Goal: Information Seeking & Learning: Learn about a topic

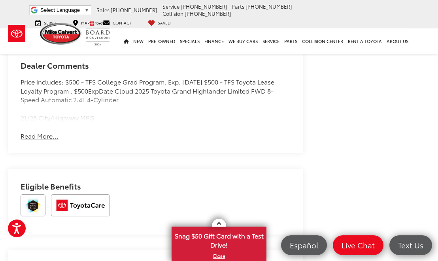
scroll to position [635, 0]
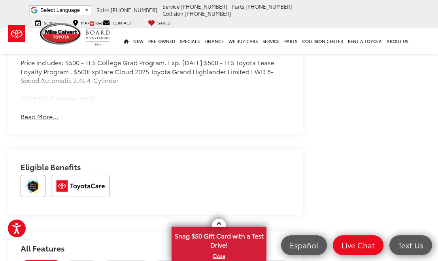
click at [47, 117] on button "Read More..." at bounding box center [40, 116] width 38 height 9
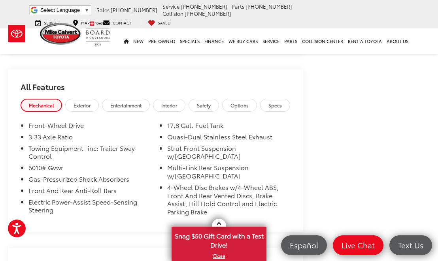
scroll to position [795, 0]
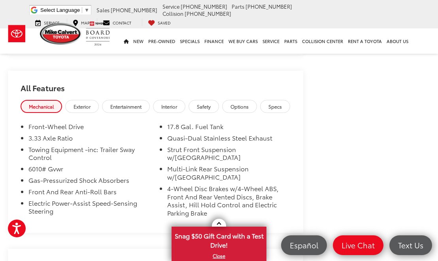
click at [257, 108] on link "Options" at bounding box center [239, 106] width 35 height 13
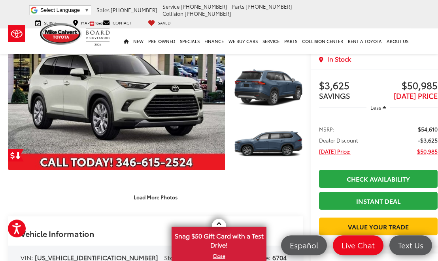
scroll to position [0, 0]
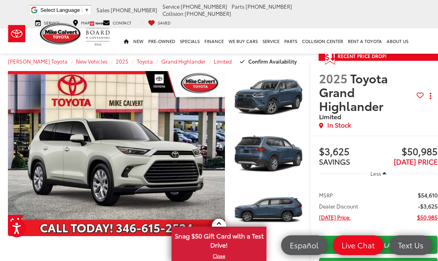
click at [279, 99] on link "Expand Photo 1" at bounding box center [269, 97] width 70 height 52
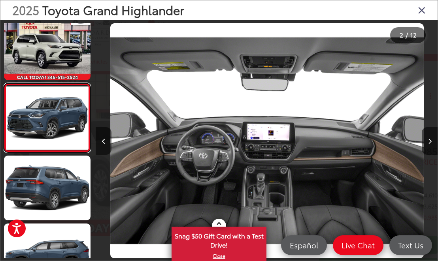
scroll to position [0, 1709]
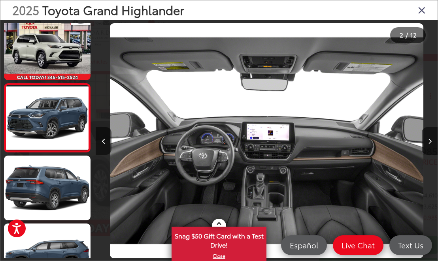
click at [431, 144] on icon "Next image" at bounding box center [430, 142] width 4 height 6
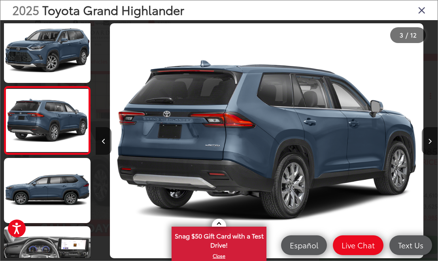
scroll to position [77, 0]
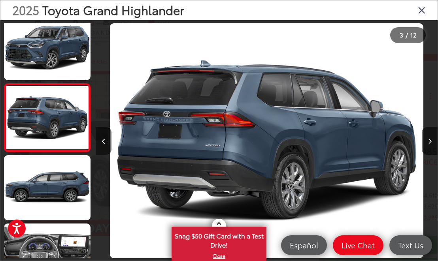
click at [72, 197] on link at bounding box center [47, 187] width 87 height 65
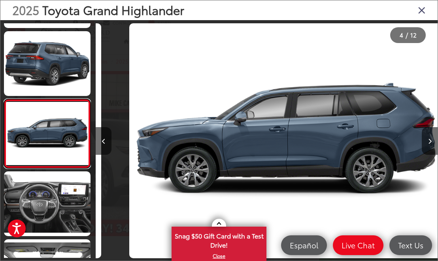
scroll to position [0, 1025]
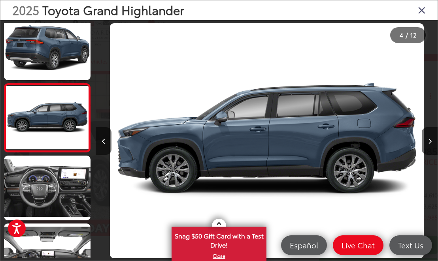
click at [82, 193] on link at bounding box center [47, 188] width 87 height 65
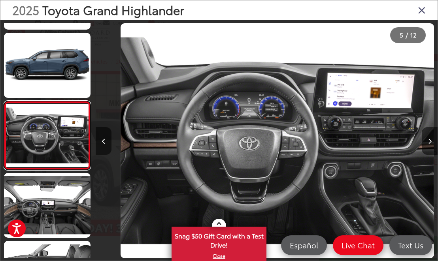
scroll to position [213, 0]
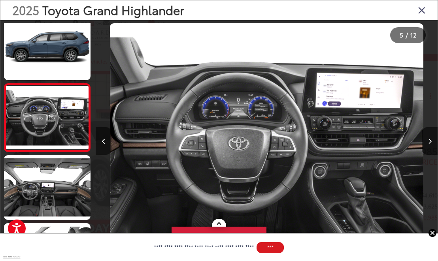
click at [73, 191] on link at bounding box center [47, 187] width 87 height 65
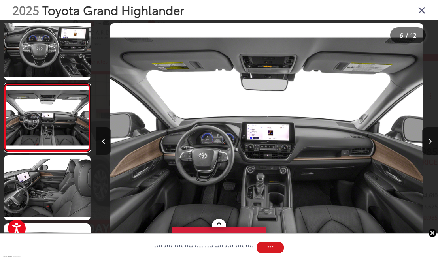
scroll to position [0, 0]
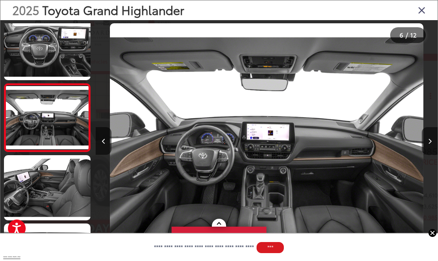
click at [74, 192] on link at bounding box center [47, 187] width 87 height 65
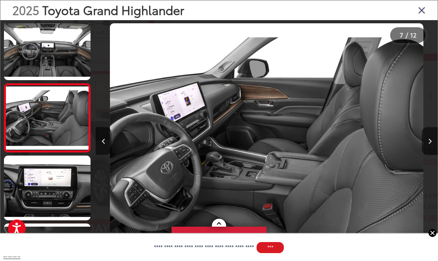
click at [77, 196] on link at bounding box center [47, 188] width 87 height 65
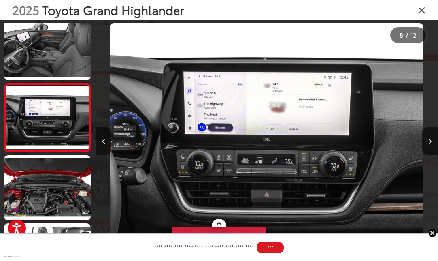
click at [82, 190] on link at bounding box center [47, 187] width 87 height 65
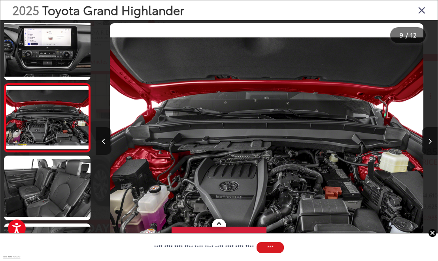
click at [73, 194] on link at bounding box center [47, 188] width 87 height 65
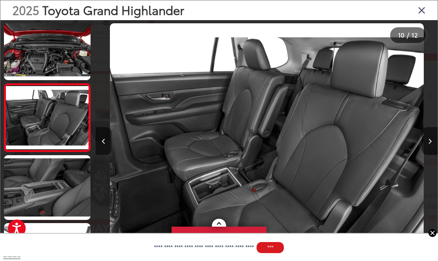
click at [73, 190] on link at bounding box center [47, 187] width 87 height 65
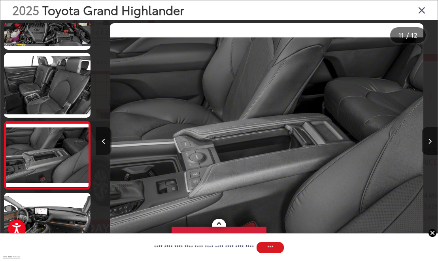
click at [66, 206] on link at bounding box center [47, 225] width 87 height 65
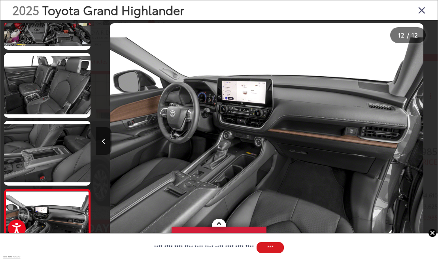
click at [423, 23] on div "2025 Toyota Grand Highlander Limited 11" at bounding box center [267, 140] width 342 height 235
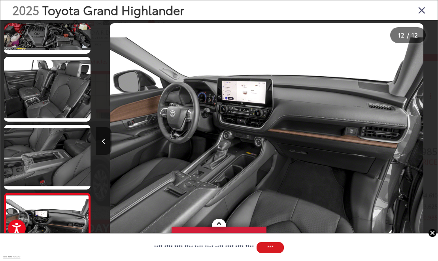
click at [428, 23] on div "2025 Toyota Grand Highlander Limited 11" at bounding box center [267, 140] width 342 height 235
click at [425, 7] on icon "Close gallery" at bounding box center [422, 10] width 8 height 10
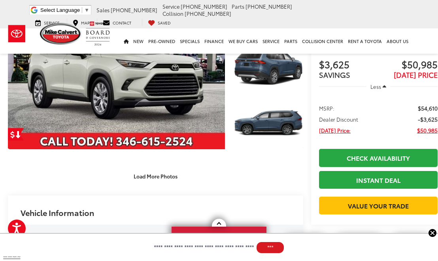
click at [176, 173] on button "Load More Photos" at bounding box center [155, 177] width 55 height 14
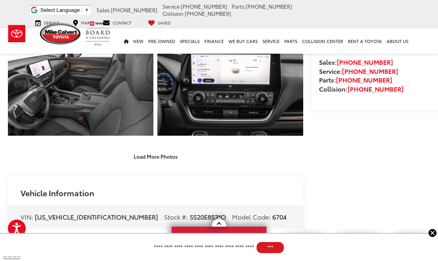
click at [177, 160] on button "Load More Photos" at bounding box center [155, 157] width 55 height 14
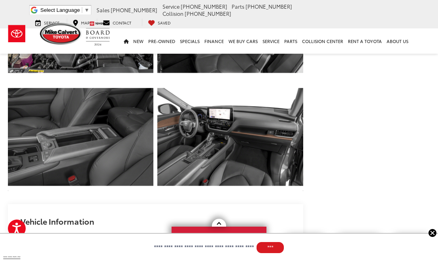
click at [135, 160] on link "Expand Photo 10" at bounding box center [80, 137] width 145 height 109
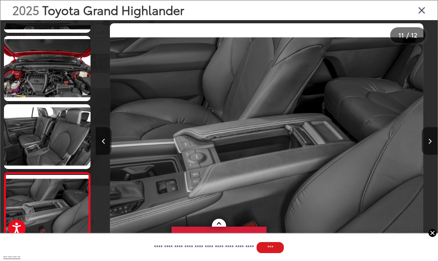
click at [433, 155] on button "Next image" at bounding box center [430, 141] width 16 height 28
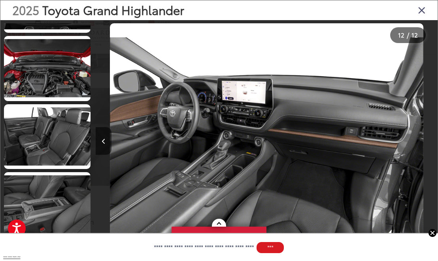
click at [424, 15] on icon "Close gallery" at bounding box center [422, 10] width 8 height 10
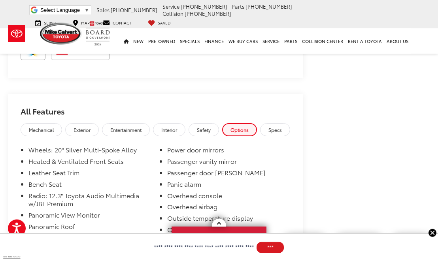
scroll to position [1204, 0]
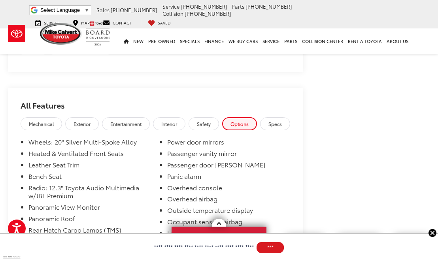
click at [172, 126] on link "Interior" at bounding box center [169, 123] width 32 height 13
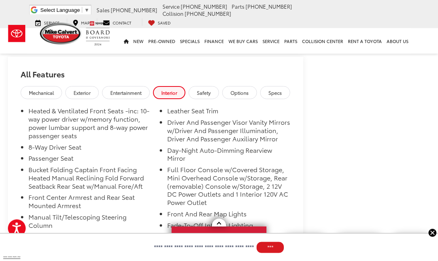
scroll to position [1236, 0]
click at [211, 91] on span "Safety" at bounding box center [204, 92] width 14 height 7
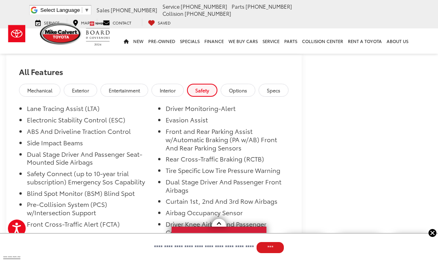
scroll to position [1238, 2]
click at [286, 94] on link "Specs" at bounding box center [273, 90] width 30 height 13
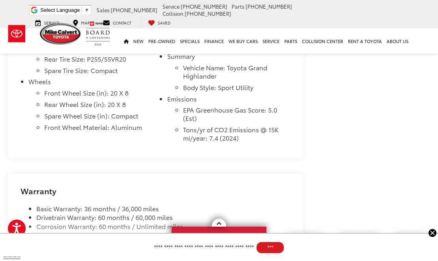
scroll to position [1724, 0]
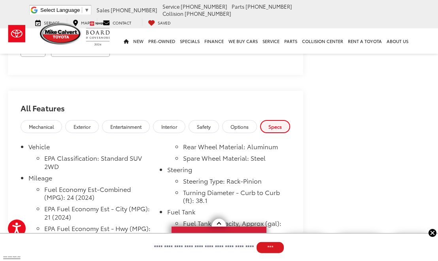
scroll to position [1202, 0]
click at [51, 128] on link "Mechanical" at bounding box center [41, 126] width 41 height 13
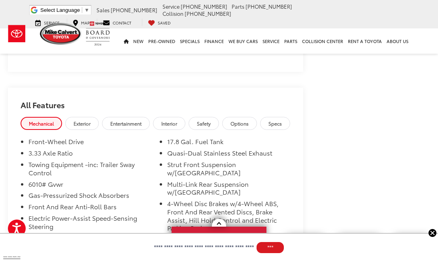
scroll to position [1206, 0]
click at [95, 125] on link "Exterior" at bounding box center [82, 122] width 34 height 13
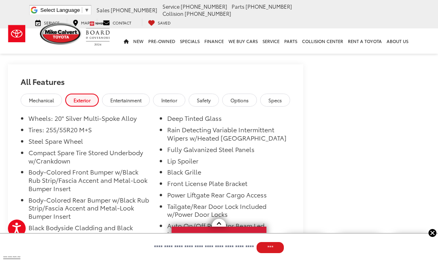
scroll to position [1228, 0]
click at [135, 98] on span "Entertainment" at bounding box center [125, 100] width 31 height 7
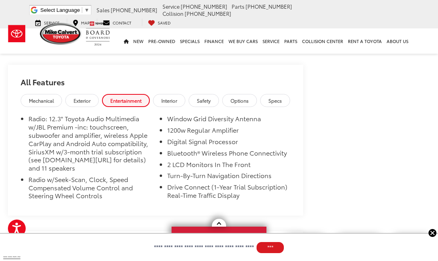
click at [176, 99] on span "Interior" at bounding box center [169, 100] width 16 height 7
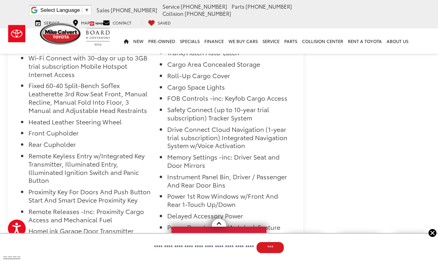
scroll to position [1442, 0]
click at [277, 192] on li "Power 1st Row Windows w/Front And Rear 1-Touch Up/Down" at bounding box center [228, 202] width 123 height 20
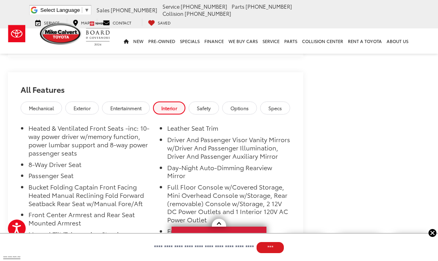
scroll to position [1218, 0]
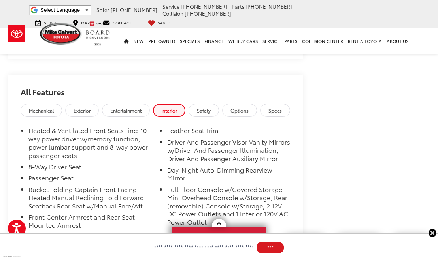
click at [211, 110] on span "Safety" at bounding box center [204, 110] width 14 height 7
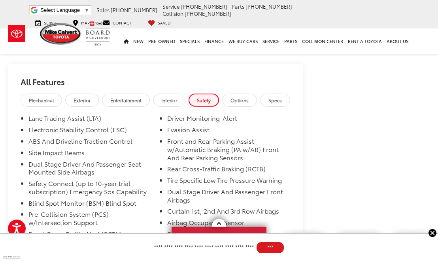
scroll to position [1227, 0]
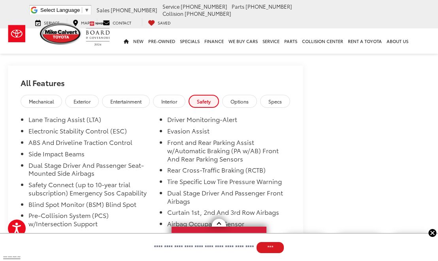
click at [249, 103] on link "Options" at bounding box center [239, 101] width 35 height 13
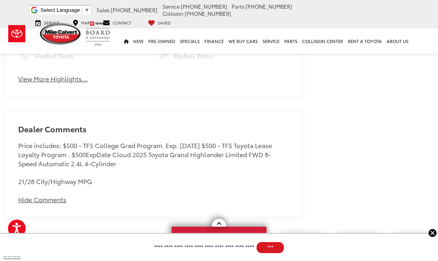
scroll to position [980, 2]
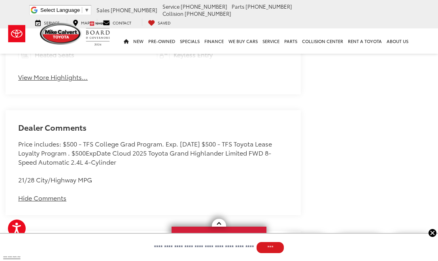
click at [76, 79] on button "View More Highlights..." at bounding box center [53, 77] width 70 height 9
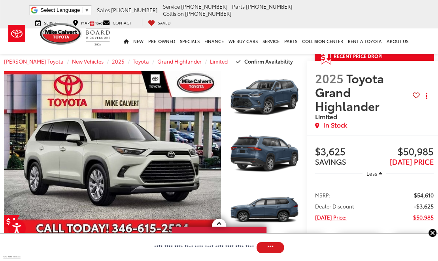
scroll to position [0, 5]
